Goal: Complete application form

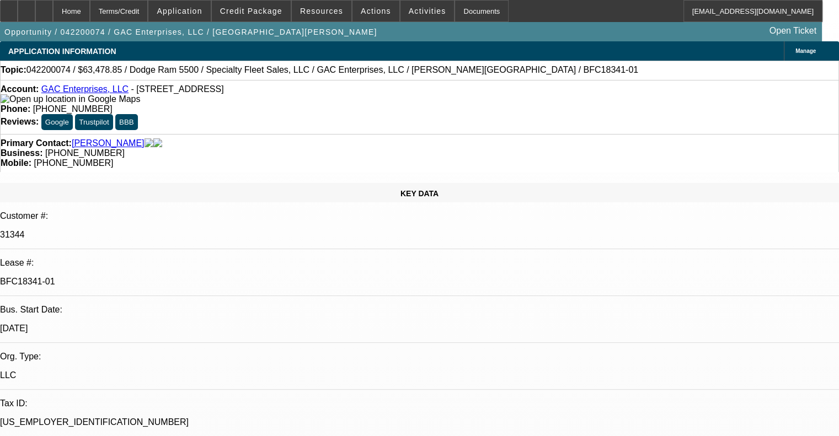
select select "0"
select select "6"
select select "0"
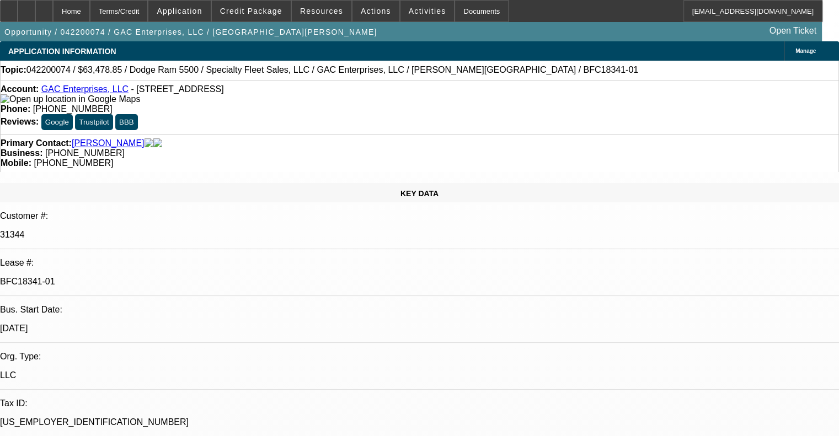
select select "0"
select select "6"
select select "0"
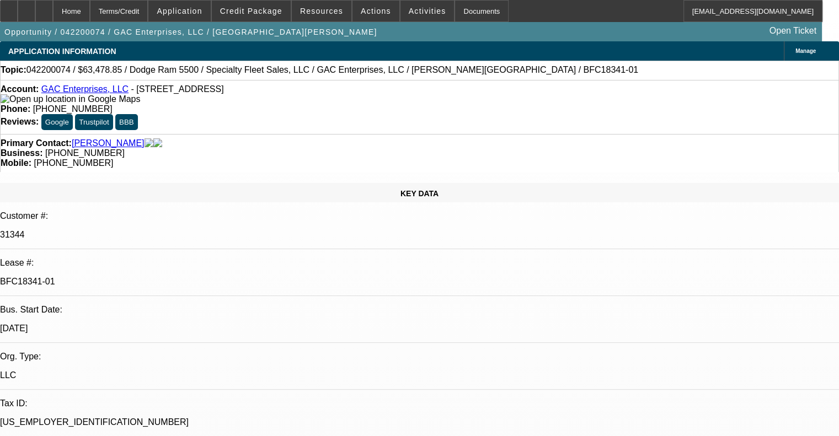
select select "0"
select select "6"
select select "0"
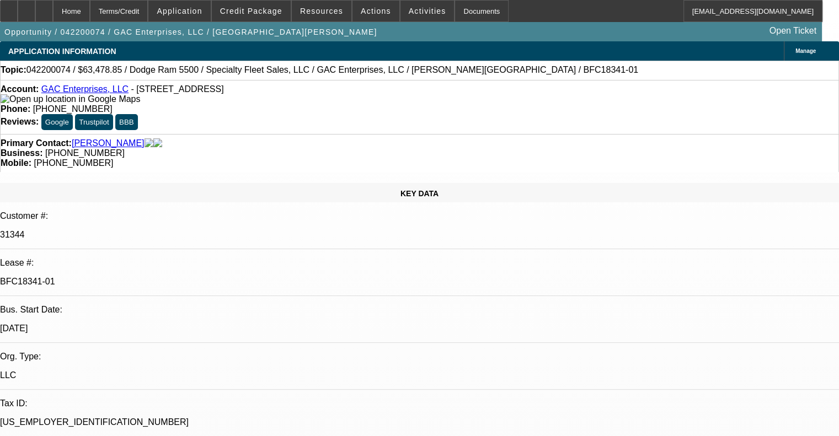
select select "6"
click at [206, 17] on span at bounding box center [179, 11] width 62 height 26
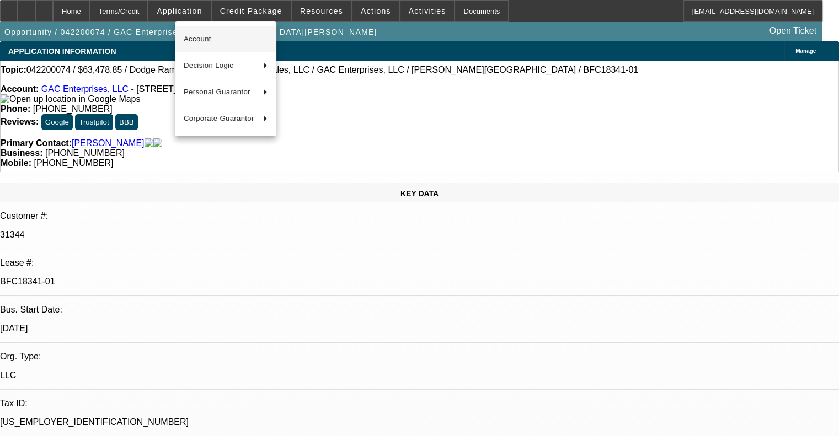
click at [212, 36] on span "Account" at bounding box center [226, 39] width 84 height 13
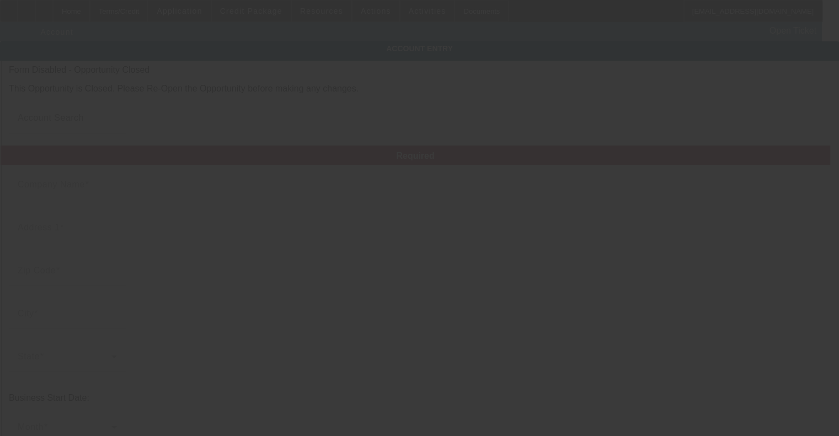
type input "GAC Enterprises, LLC"
type input "[STREET_ADDRESS]"
type input "27405"
type input "[GEOGRAPHIC_DATA]"
type input "[PHONE_NUMBER]"
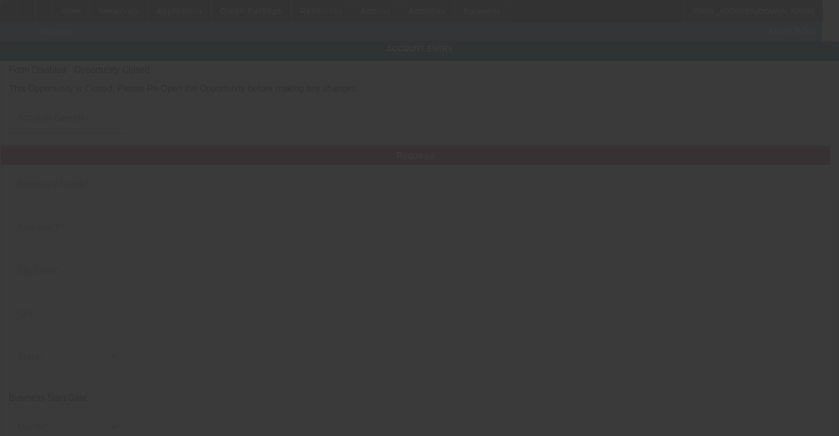
type input "Guilford"
type input "[US_EMPLOYER_IDENTIFICATION_NUMBER]"
type input "Utility Construction"
type input "[URL][DOMAIN_NAME]"
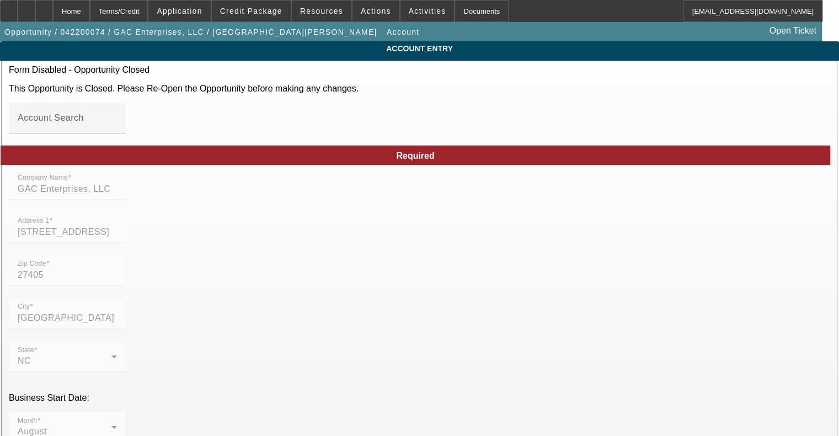
type input "[DATE]"
click at [202, 8] on span "Application" at bounding box center [179, 11] width 45 height 9
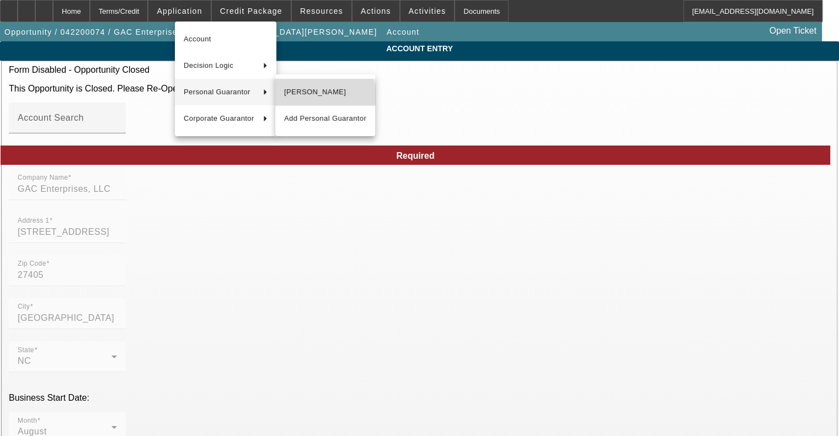
click at [319, 98] on span "[PERSON_NAME]" at bounding box center [325, 91] width 82 height 13
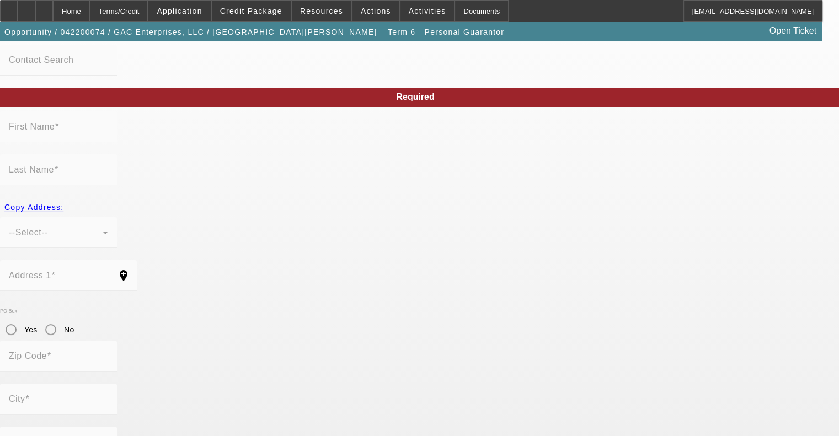
scroll to position [115, 0]
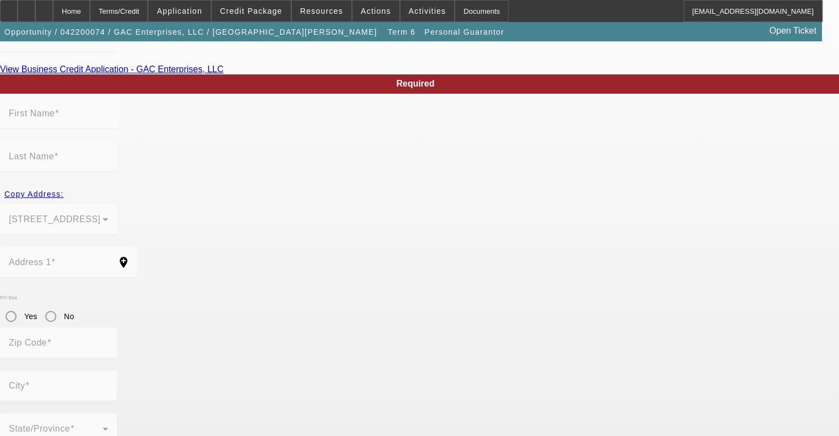
type input "[PERSON_NAME]"
type input "Amayaamaya"
type input "[STREET_ADDRESS]"
radio input "true"
type input "77019"
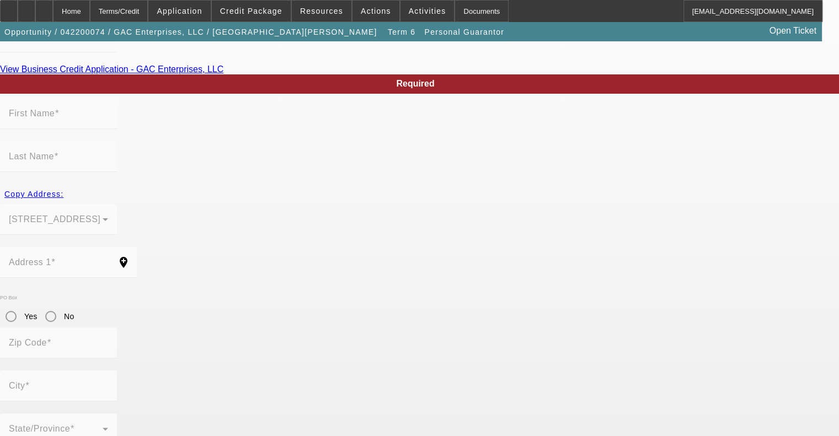
type input "[GEOGRAPHIC_DATA]"
type input "[PHONE_NUMBER]"
type input "100"
type input "608-46-4199"
type input "[PERSON_NAME][EMAIL_ADDRESS][DOMAIN_NAME]"
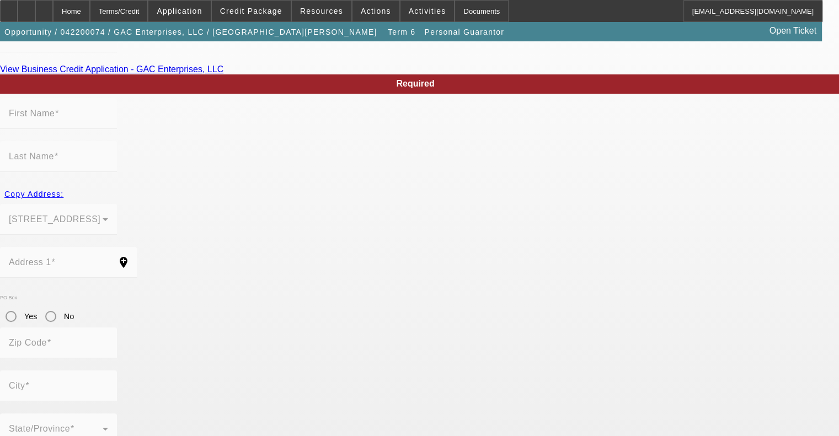
type input "[PHONE_NUMBER]"
type input "$485,000.00"
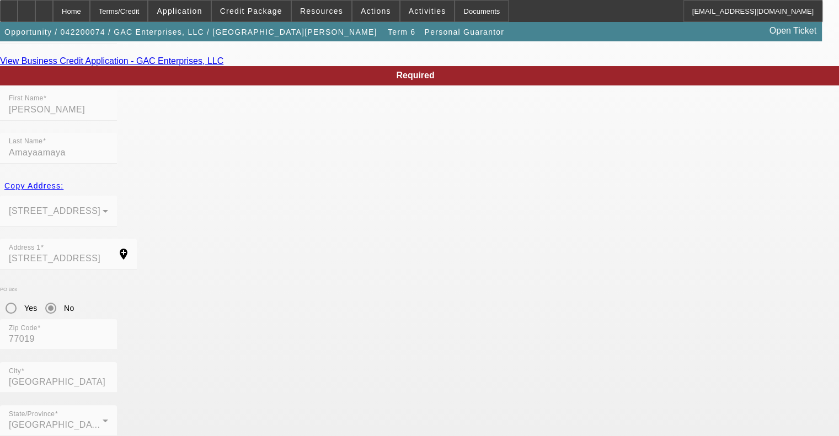
scroll to position [126, 0]
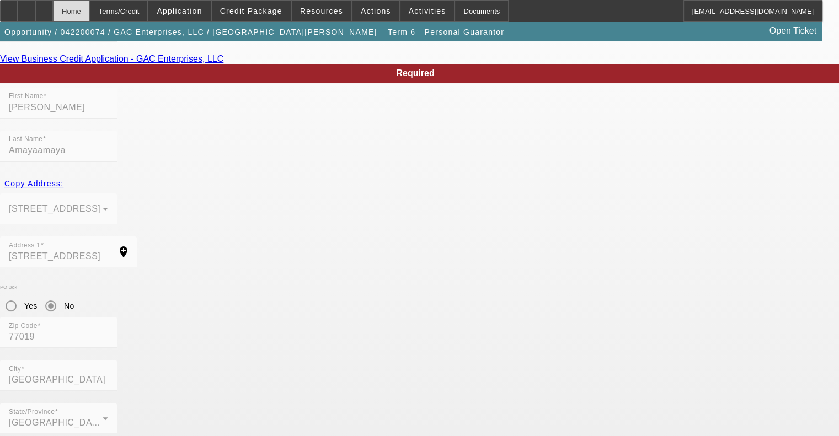
click at [90, 12] on div "Home" at bounding box center [71, 11] width 37 height 22
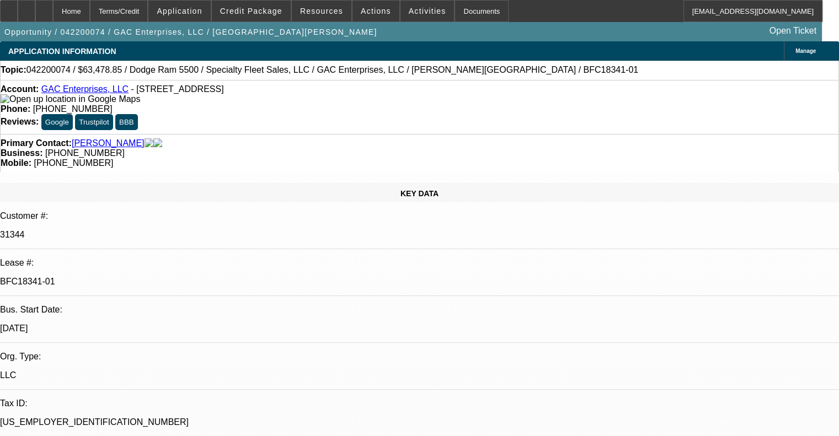
select select "0"
select select "6"
select select "0"
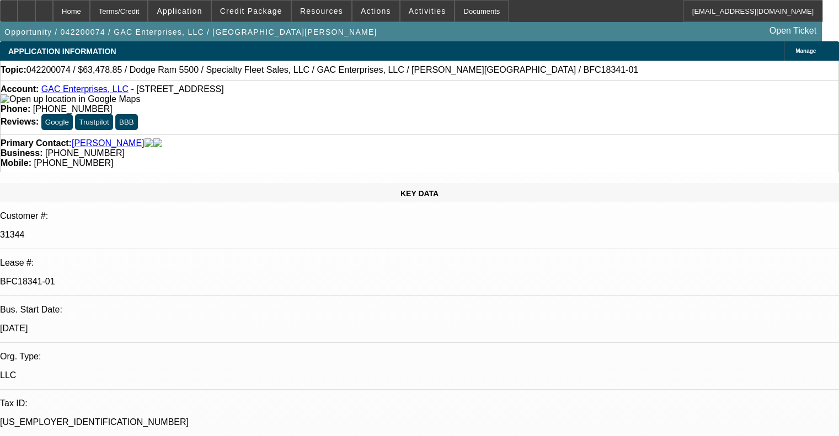
select select "0"
select select "6"
select select "0"
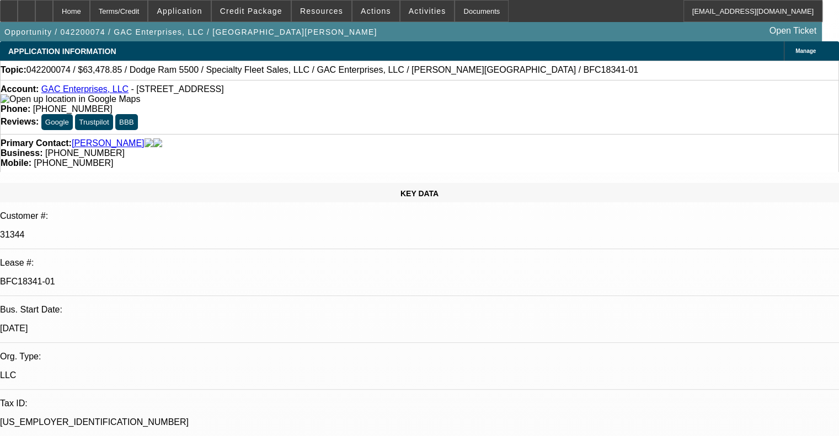
select select "0"
select select "6"
select select "0"
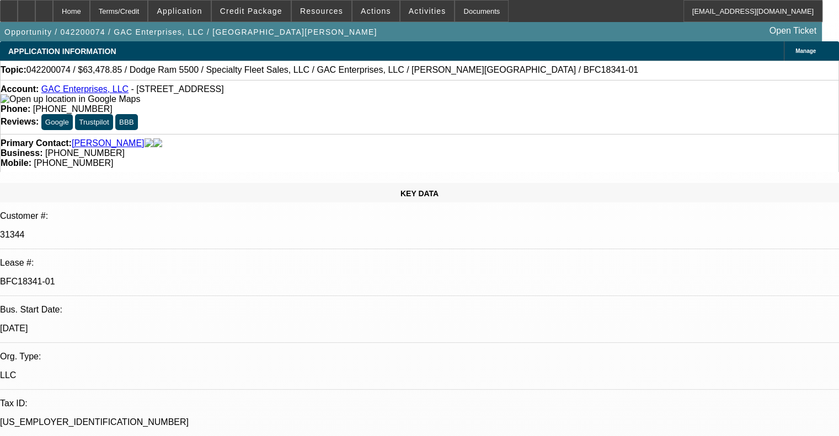
select select "6"
click at [103, 94] on link "GAC Enterprises, LLC" at bounding box center [84, 88] width 87 height 9
drag, startPoint x: 85, startPoint y: 95, endPoint x: 169, endPoint y: 57, distance: 91.5
click at [85, 94] on link "GAC Enterprises, LLC" at bounding box center [84, 88] width 87 height 9
click at [99, 93] on link "GAC Enterprises, LLC" at bounding box center [84, 88] width 87 height 9
